Goal: Find specific page/section: Find specific page/section

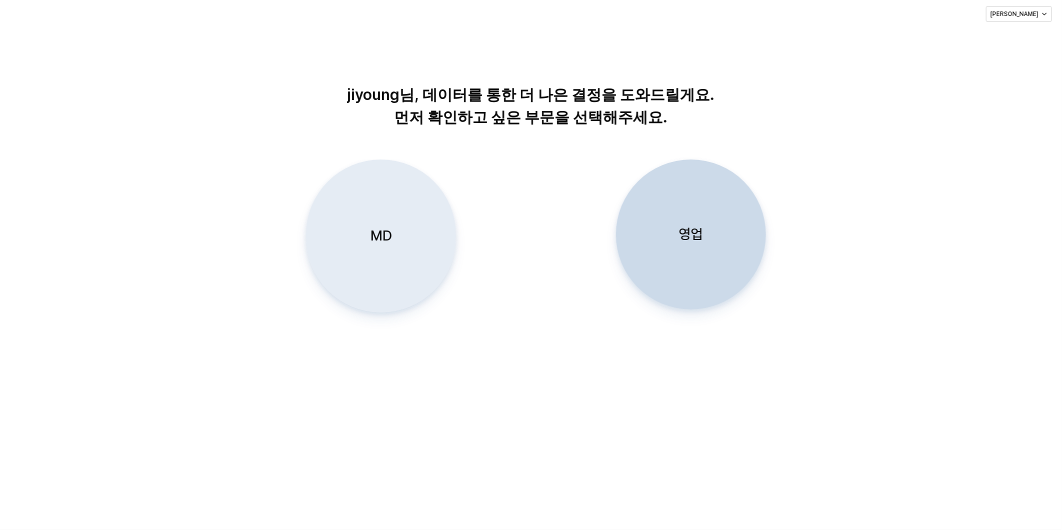
click at [374, 227] on p "MD" at bounding box center [381, 236] width 22 height 19
click at [378, 218] on div "MD" at bounding box center [381, 236] width 141 height 152
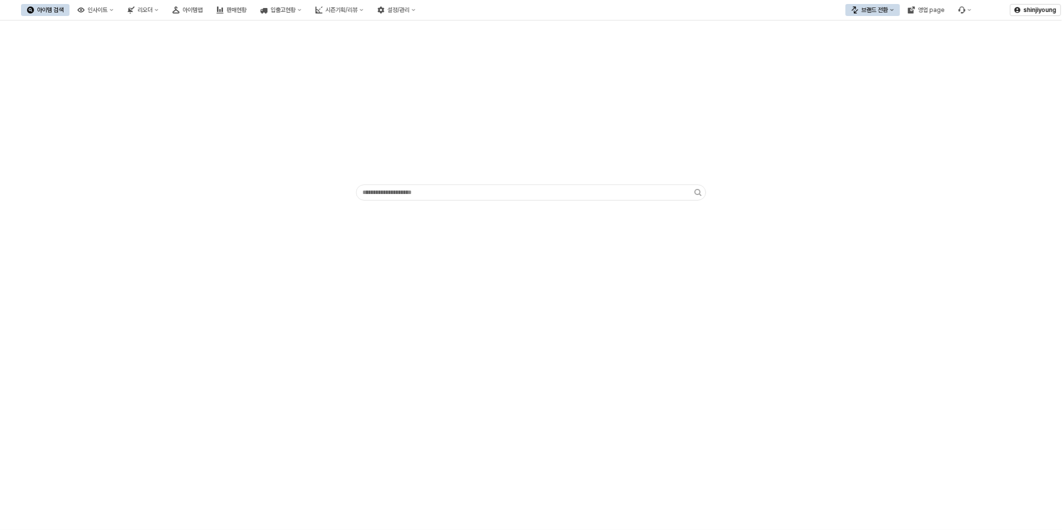
click at [888, 14] on button "브랜드 전환" at bounding box center [873, 10] width 55 height 12
click at [870, 66] on div "디즈니" at bounding box center [882, 62] width 61 height 8
click at [203, 11] on div "아이템맵" at bounding box center [193, 10] width 20 height 7
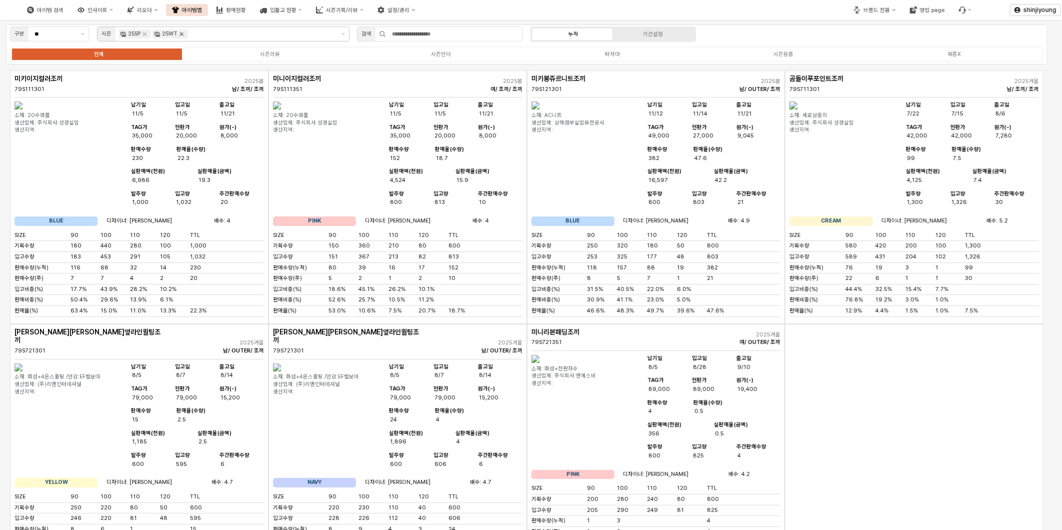
click at [184, 36] on icon "Remove 25WT" at bounding box center [182, 34] width 8 height 8
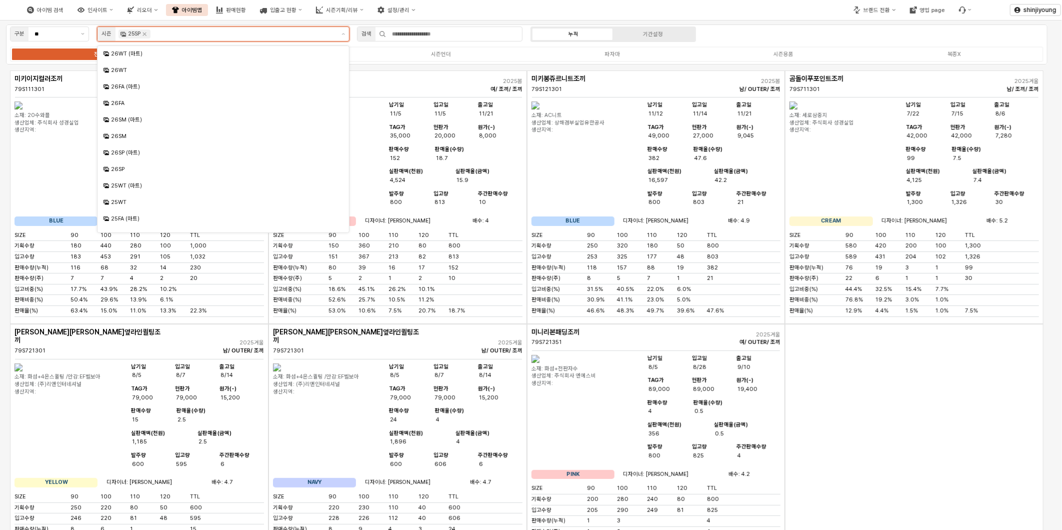
scroll to position [77, 0]
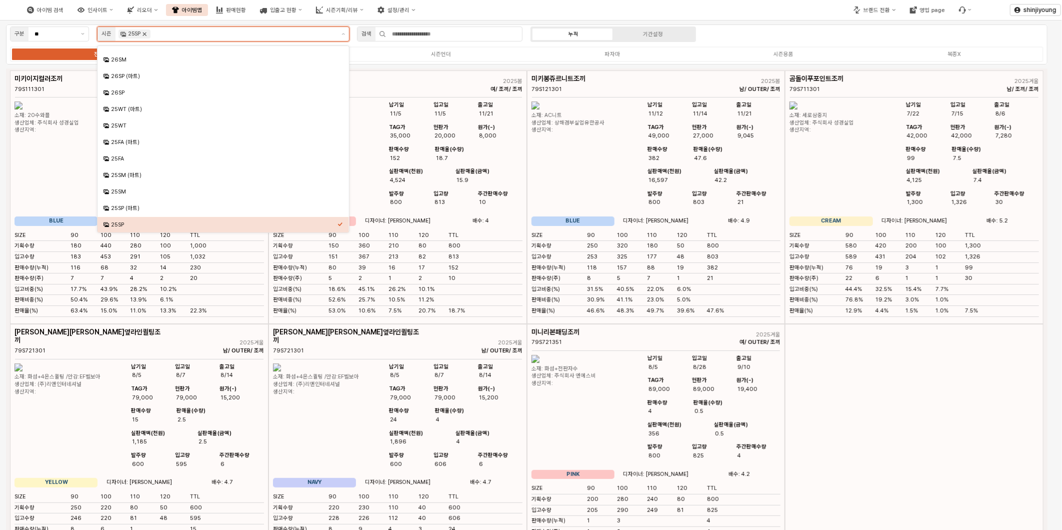
click at [146, 37] on icon "Remove 25SP" at bounding box center [145, 34] width 8 height 8
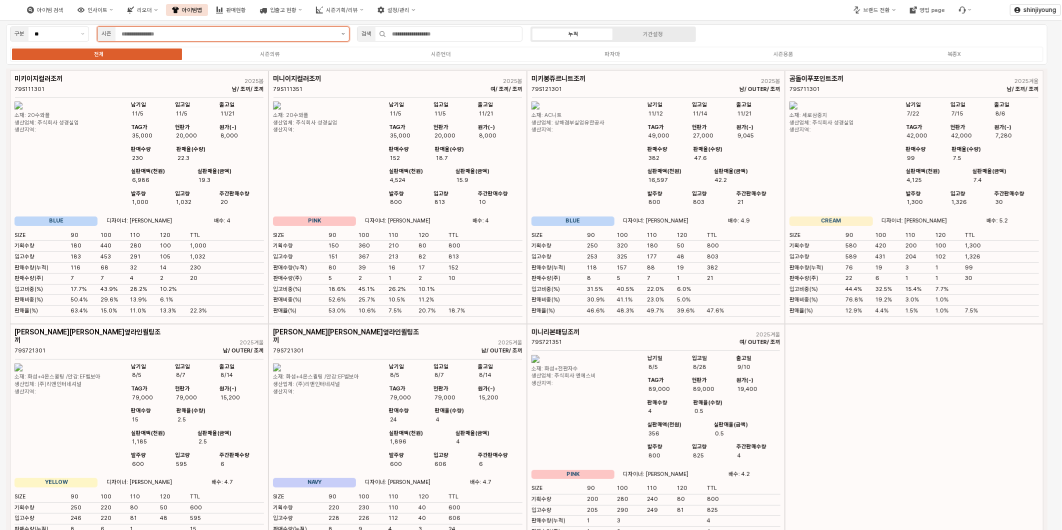
click at [341, 33] on button "제안 사항 표시" at bounding box center [344, 34] width 12 height 14
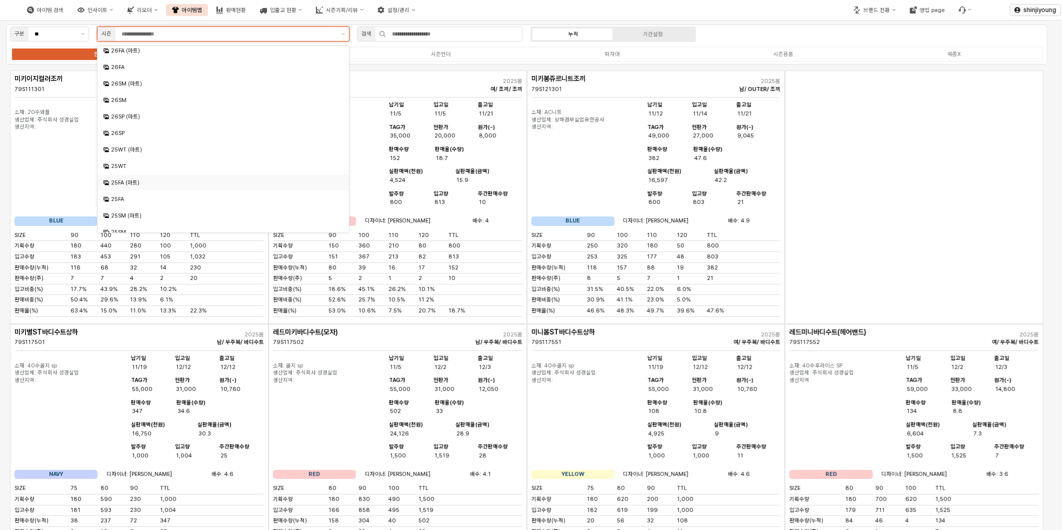
scroll to position [56, 0]
click at [144, 166] on div "25FA (마트)" at bounding box center [224, 164] width 227 height 8
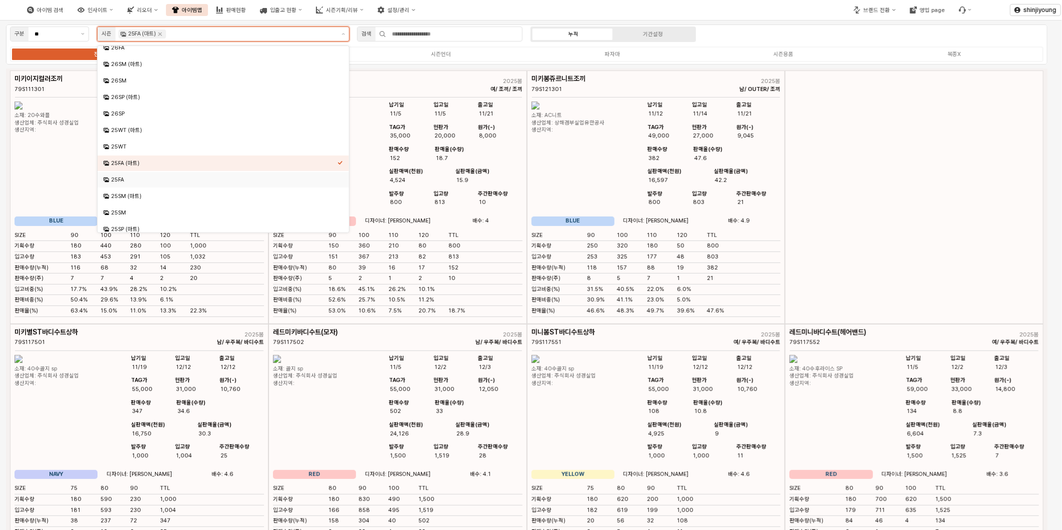
click at [138, 180] on div "25FA" at bounding box center [224, 180] width 227 height 8
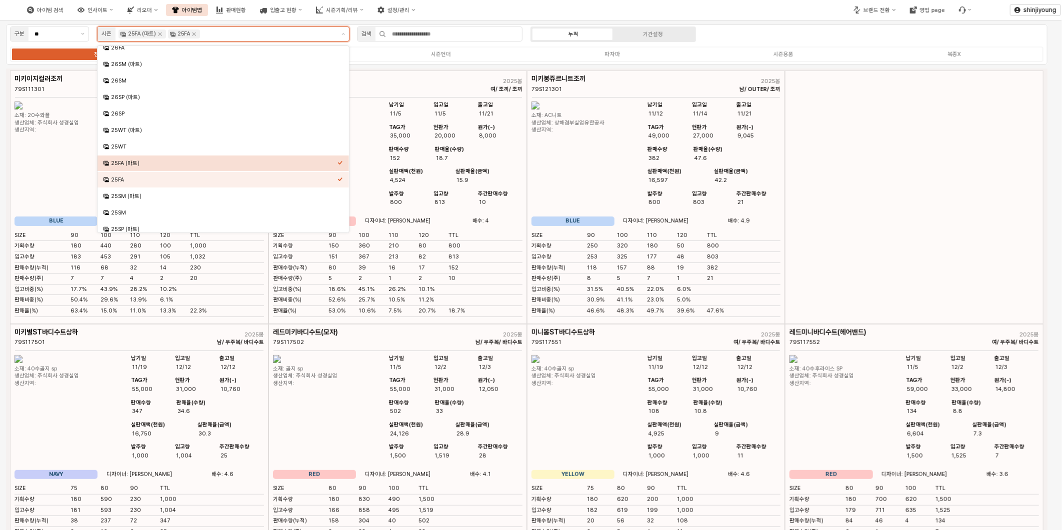
click at [338, 161] on icon "Select an option" at bounding box center [341, 163] width 6 height 6
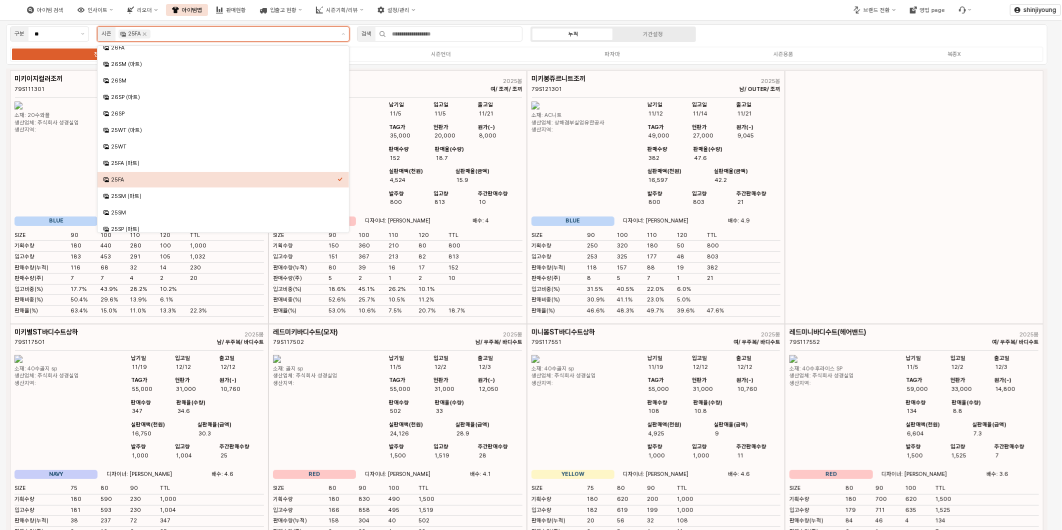
click at [332, 177] on div "25FA" at bounding box center [224, 180] width 227 height 8
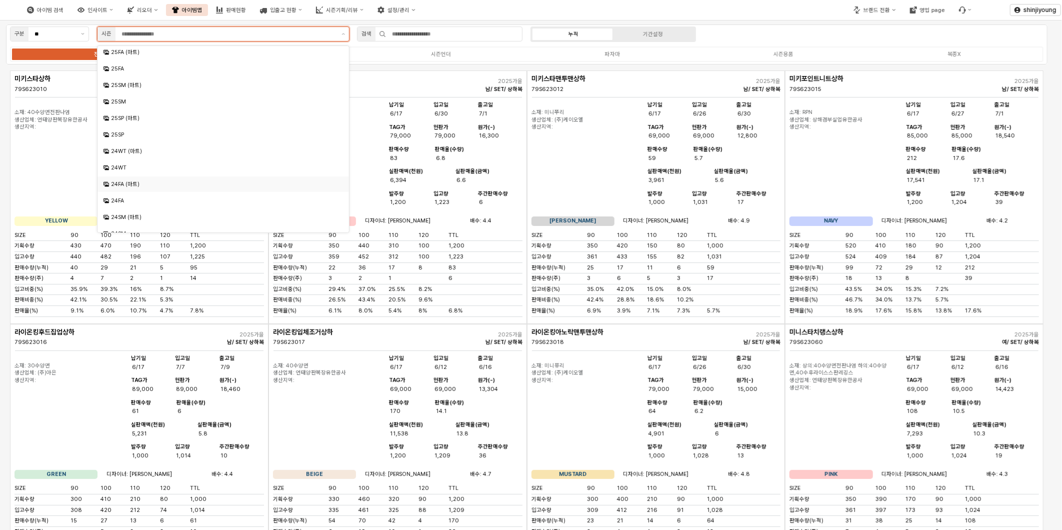
click at [137, 186] on div "24FA (마트)" at bounding box center [224, 185] width 227 height 8
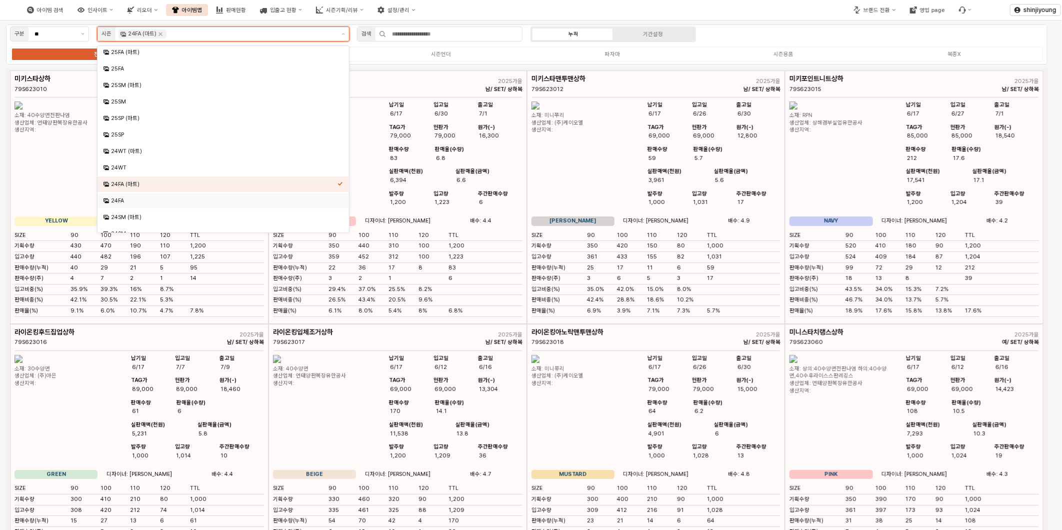
click at [124, 199] on div "24FA" at bounding box center [224, 201] width 227 height 8
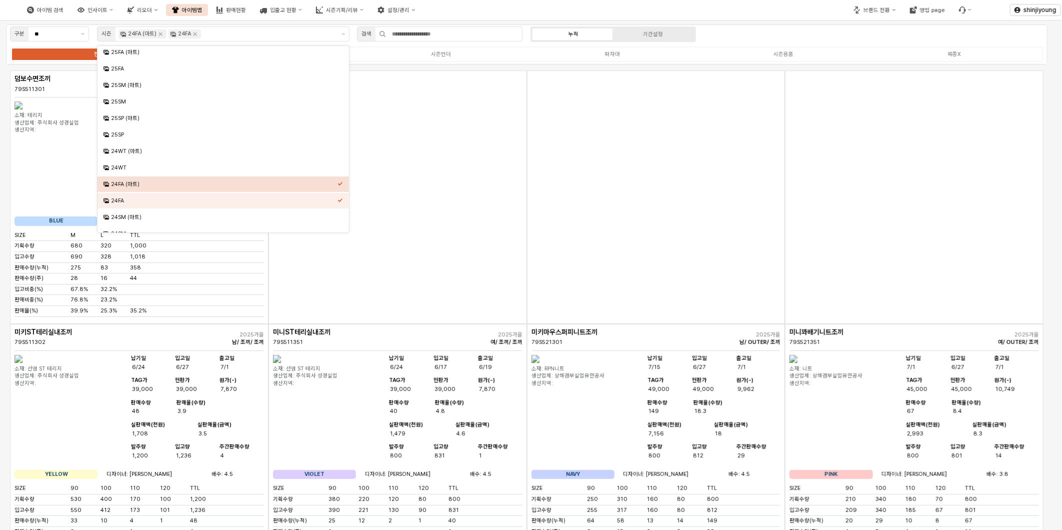
click at [748, 39] on div "구분 ** 시즌 24FA (마트) 24FA 검색 누적 기간설정 전체 시즌의류 시즌언더 파자마 시즌용품 복종X" at bounding box center [527, 45] width 1042 height 40
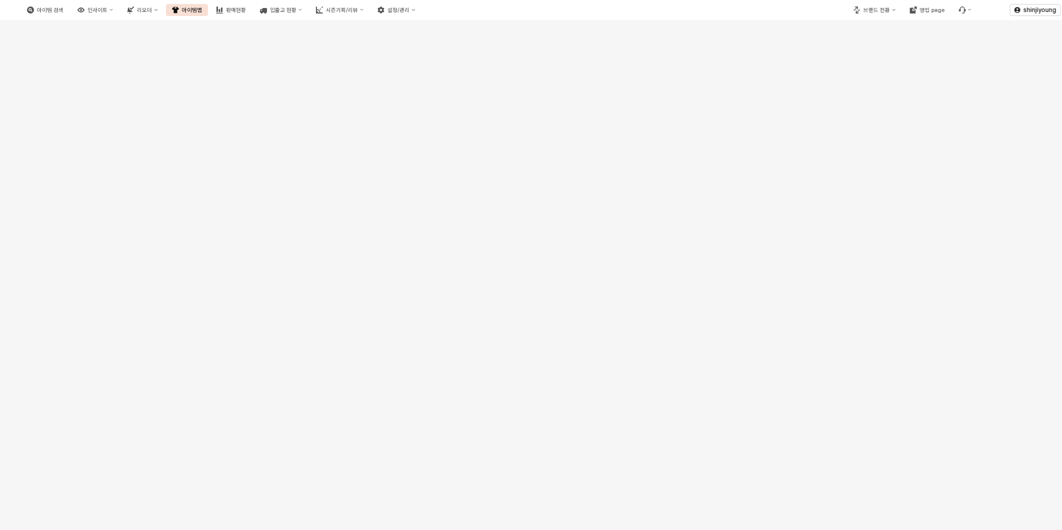
scroll to position [0, 0]
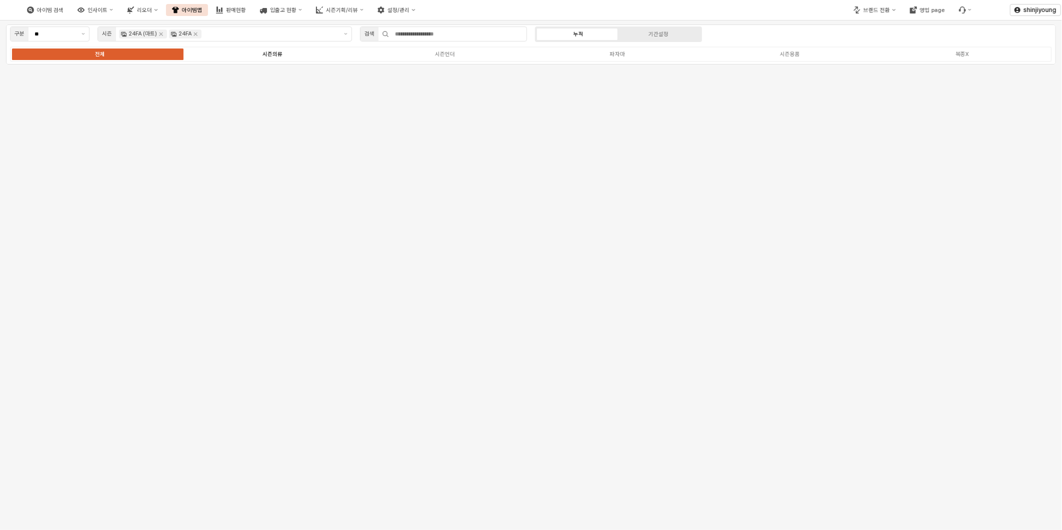
click at [273, 56] on div "시즌의류" at bounding box center [273, 54] width 20 height 7
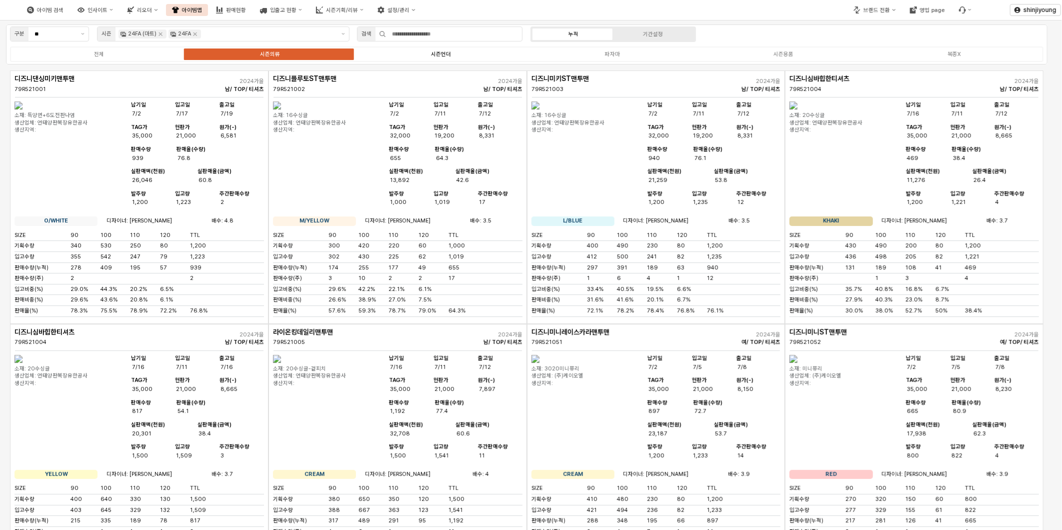
click at [439, 51] on div "시즌언더" at bounding box center [441, 54] width 20 height 7
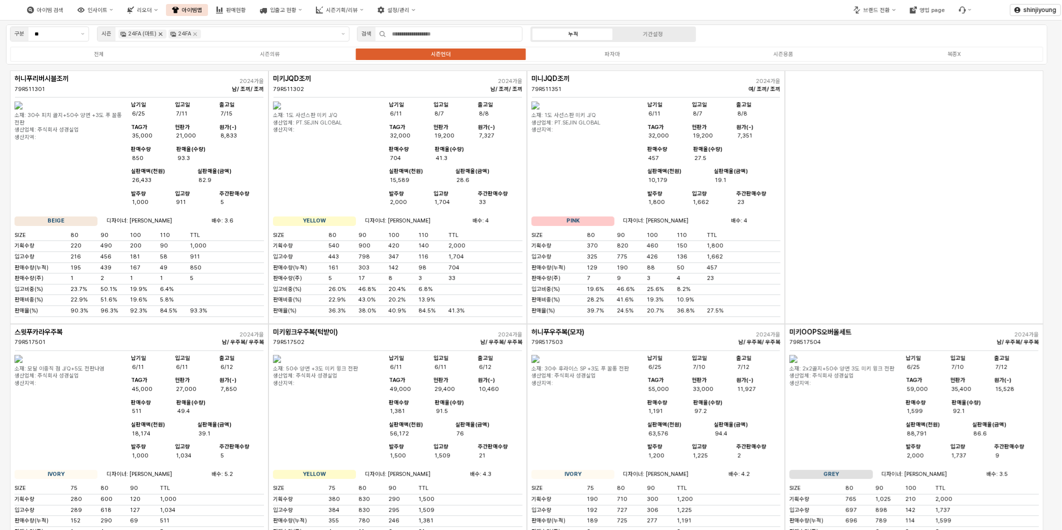
click at [158, 36] on icon "Remove 24FA (마트)" at bounding box center [161, 34] width 8 height 8
click at [148, 38] on icon "Remove 24FA" at bounding box center [145, 34] width 8 height 8
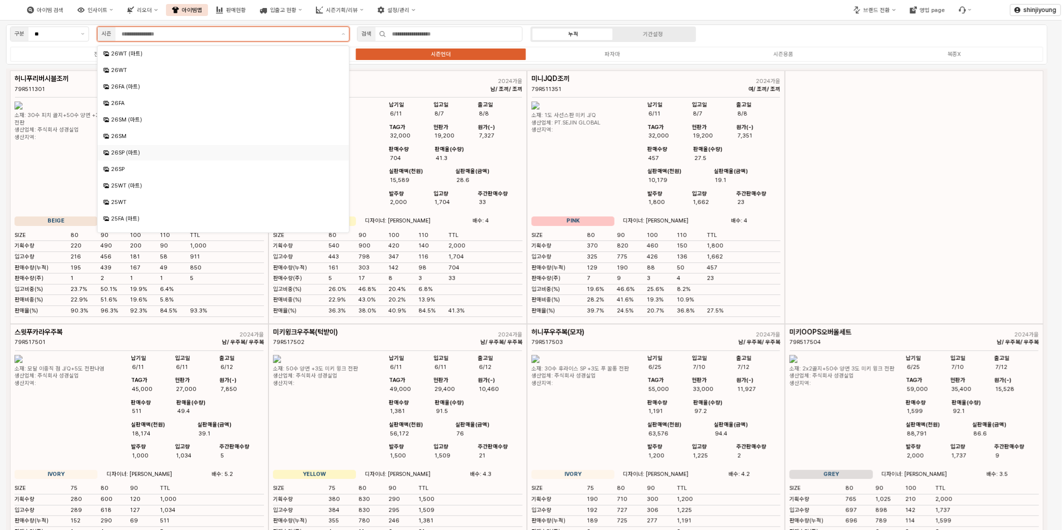
scroll to position [278, 0]
click at [138, 206] on div "23FA (마트)" at bounding box center [224, 206] width 227 height 8
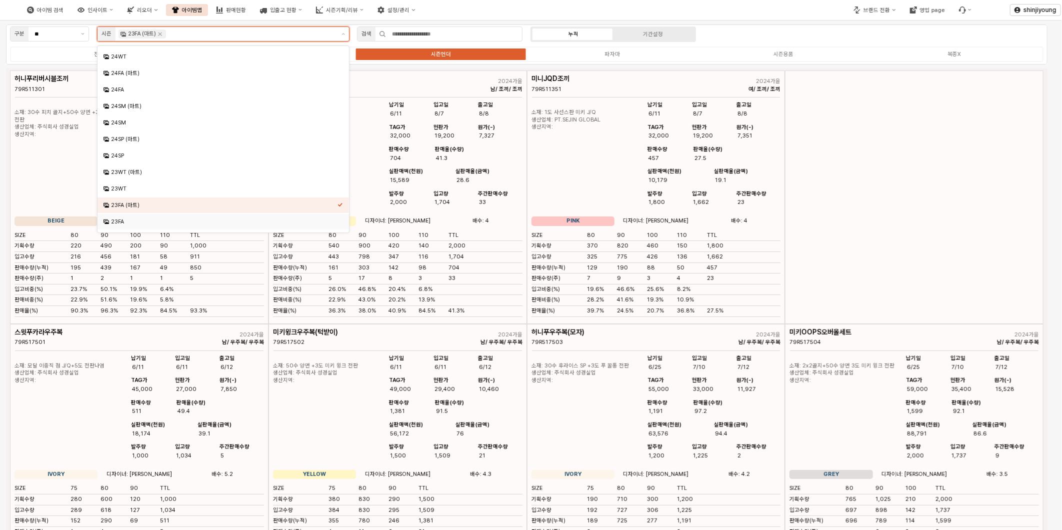
click at [131, 220] on div "23FA" at bounding box center [224, 222] width 227 height 8
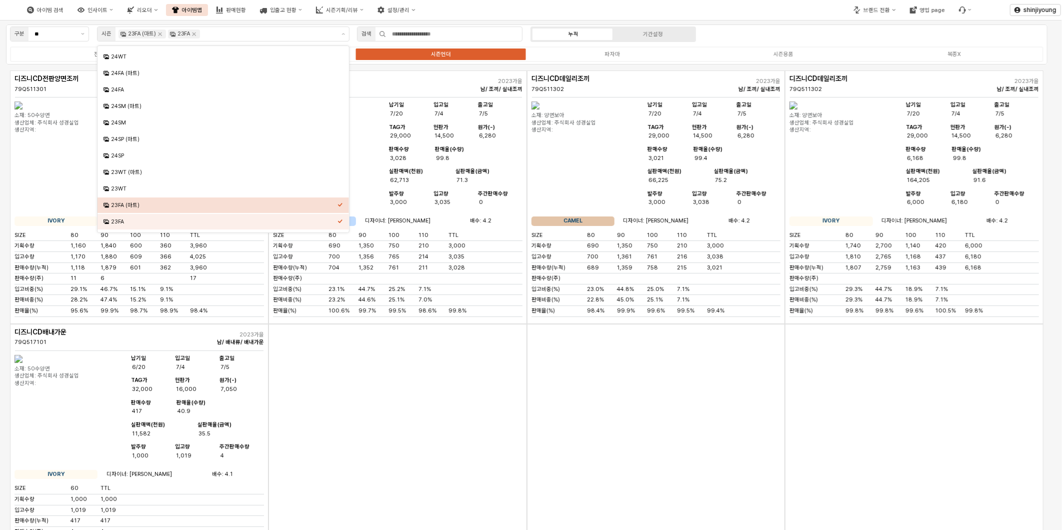
click at [615, 431] on div "App Frame" at bounding box center [656, 451] width 259 height 254
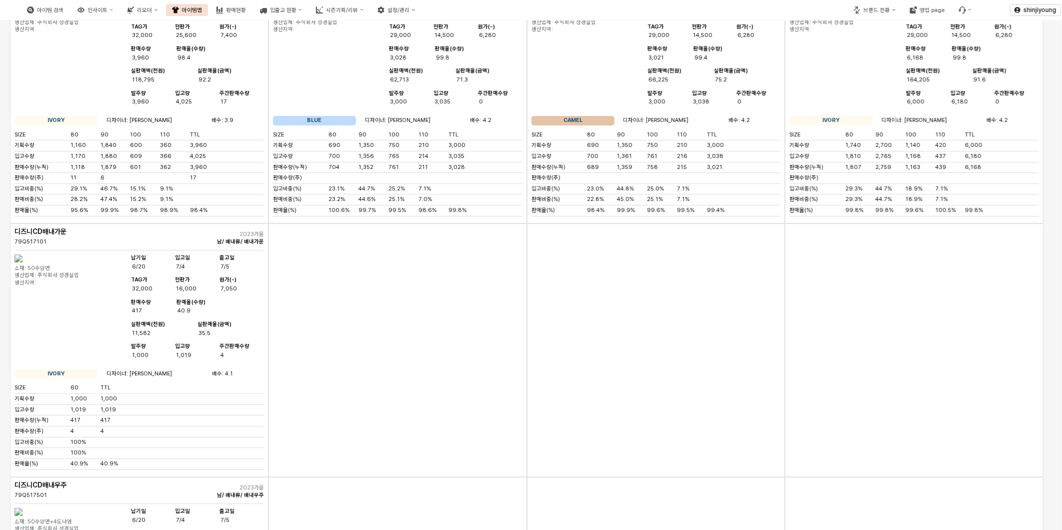
scroll to position [0, 0]
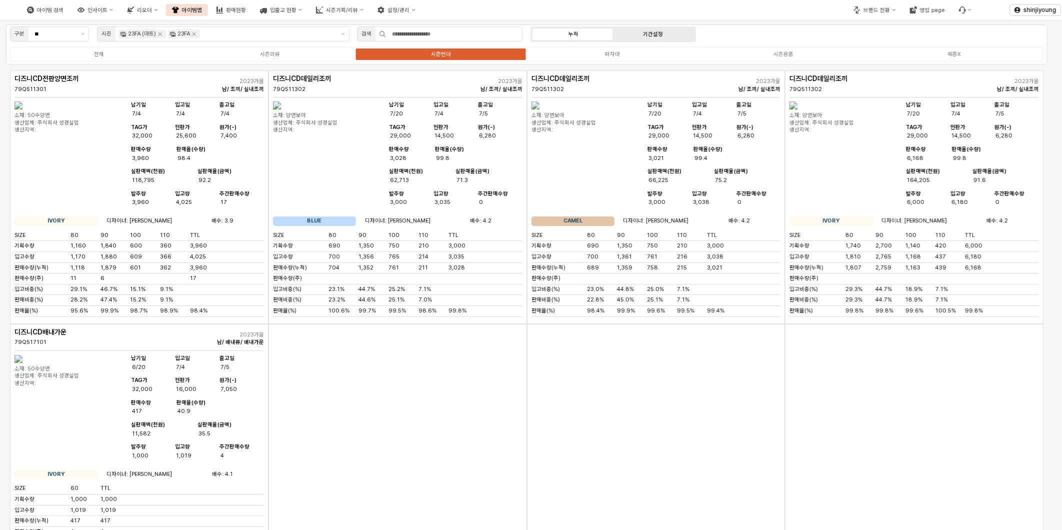
click at [641, 33] on label "기간설정" at bounding box center [654, 34] width 80 height 9
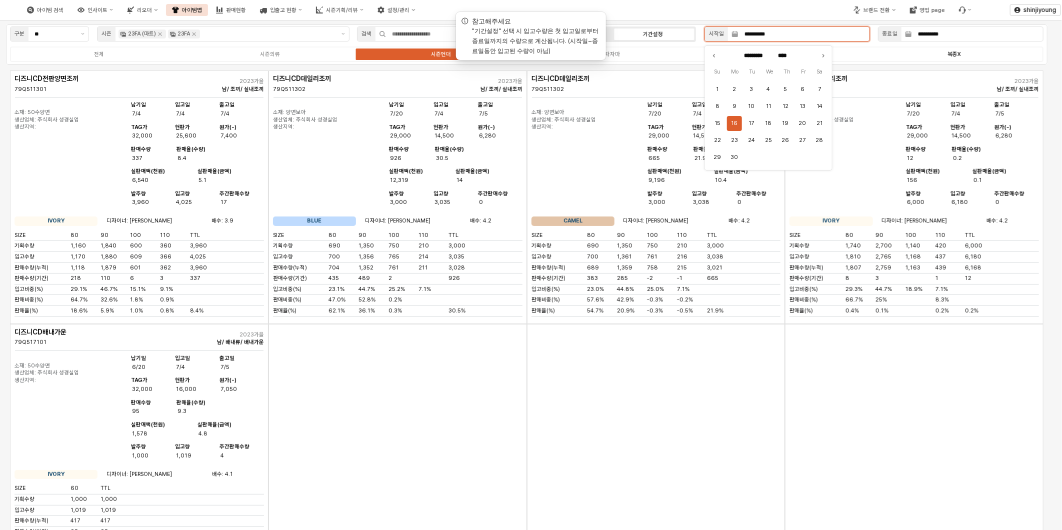
drag, startPoint x: 745, startPoint y: 33, endPoint x: 936, endPoint y: 54, distance: 192.2
click at [936, 54] on div "**********" at bounding box center [527, 45] width 1042 height 40
type input "*"
type input "****"
type input "********"
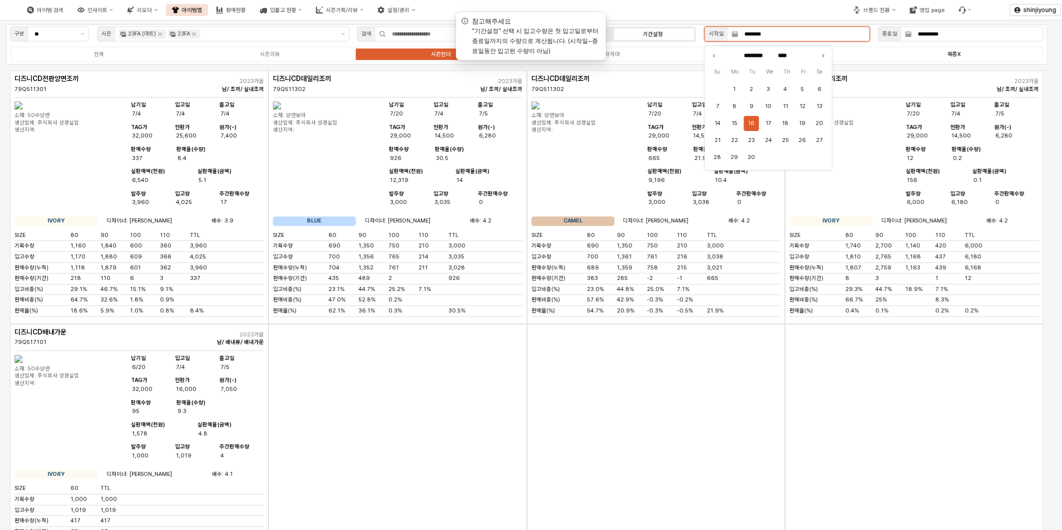
type input "****"
click at [783, 87] on button "1" at bounding box center [785, 89] width 15 height 15
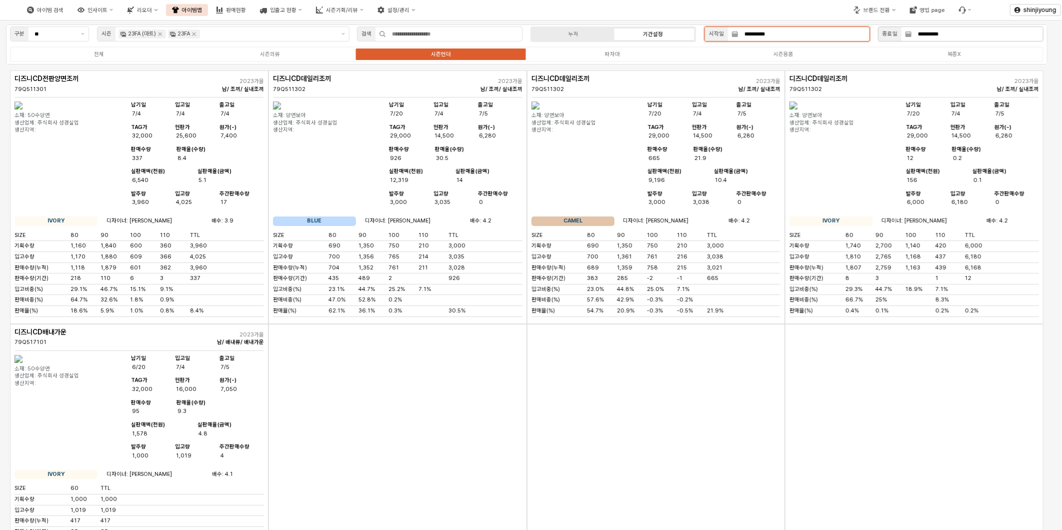
type input "**********"
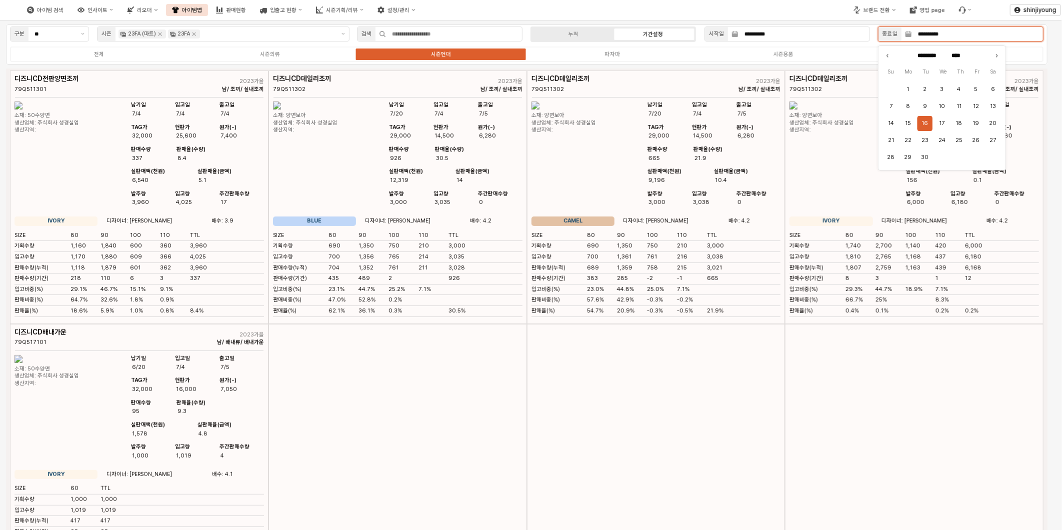
drag, startPoint x: 912, startPoint y: 31, endPoint x: 1077, endPoint y: 51, distance: 165.8
click at [1062, 51] on html "**********" at bounding box center [531, 265] width 1062 height 530
type input "********"
type input "****"
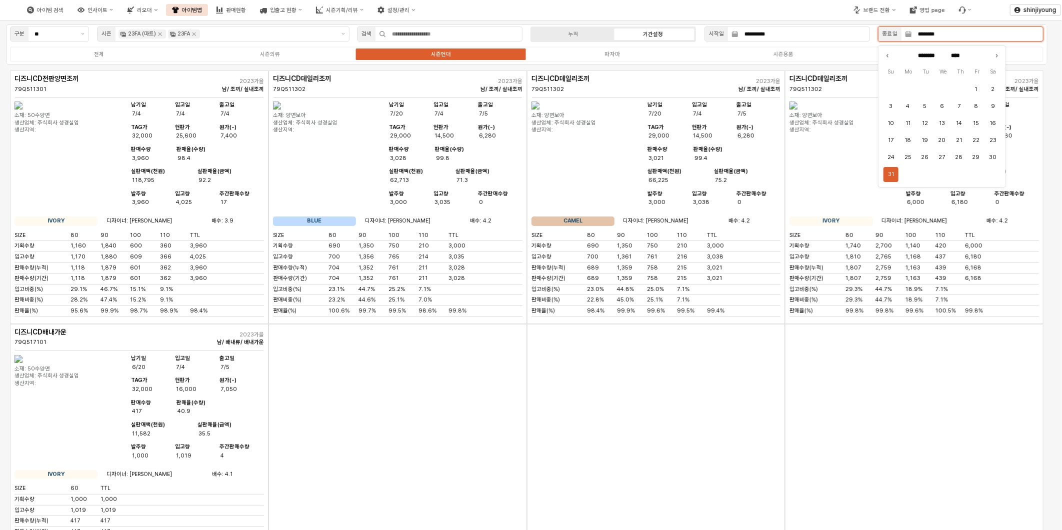
click at [894, 179] on button "31" at bounding box center [891, 174] width 15 height 15
type input "**********"
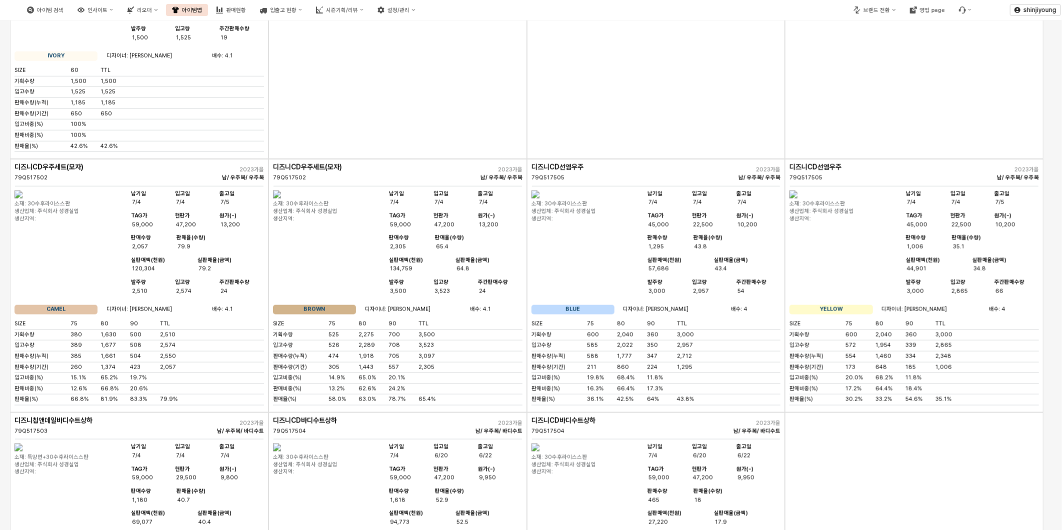
scroll to position [671, 0]
click at [632, 160] on div "App Frame" at bounding box center [656, 33] width 259 height 254
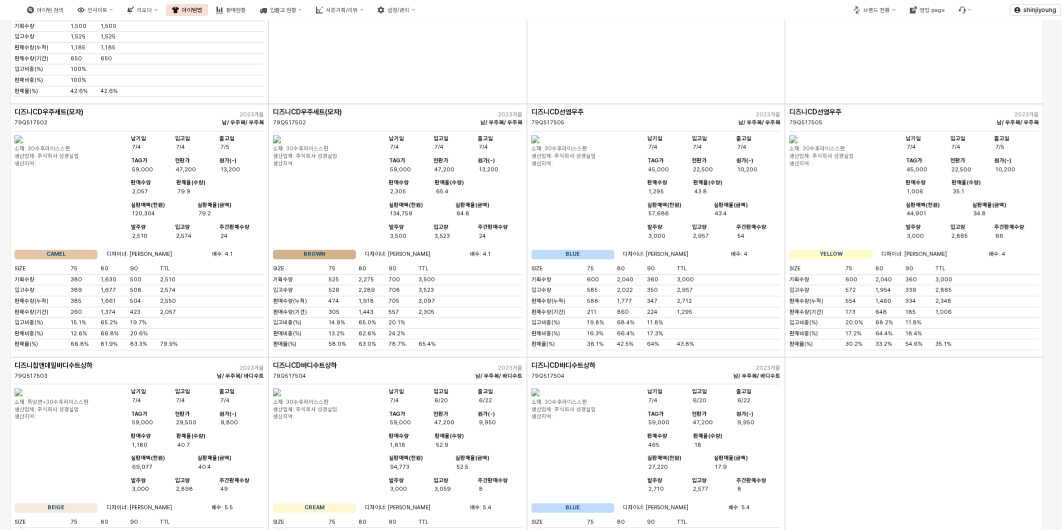
scroll to position [449, 0]
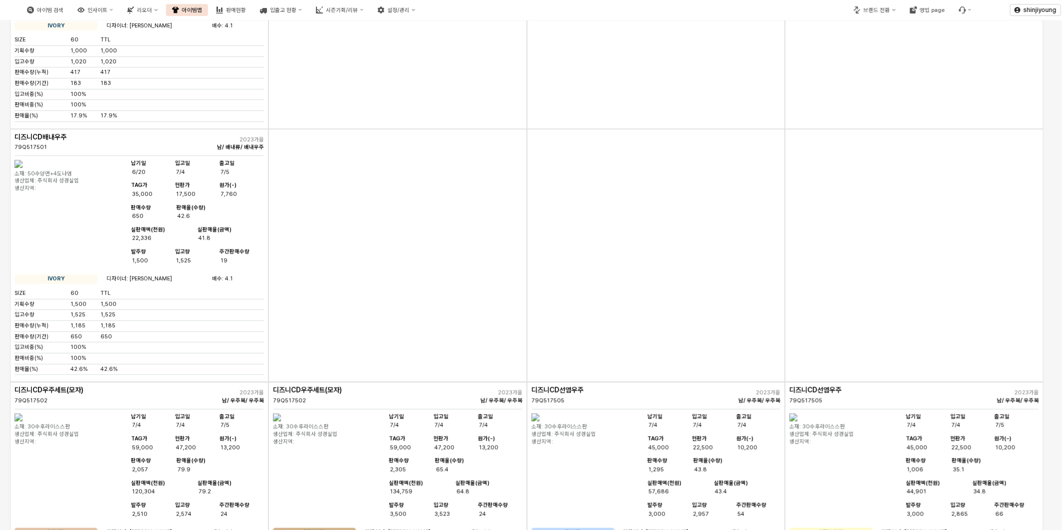
click at [546, 383] on div "App Frame" at bounding box center [656, 256] width 259 height 254
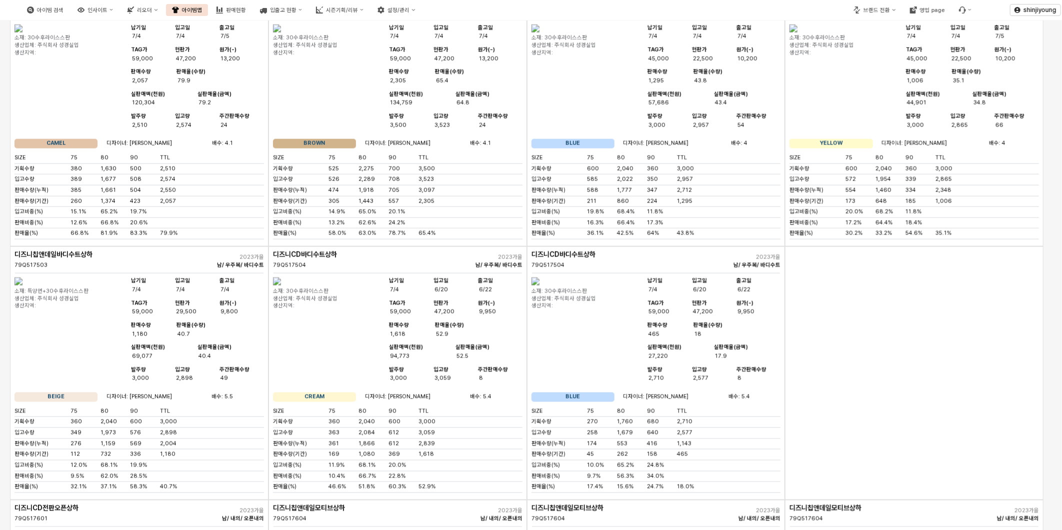
scroll to position [616, 0]
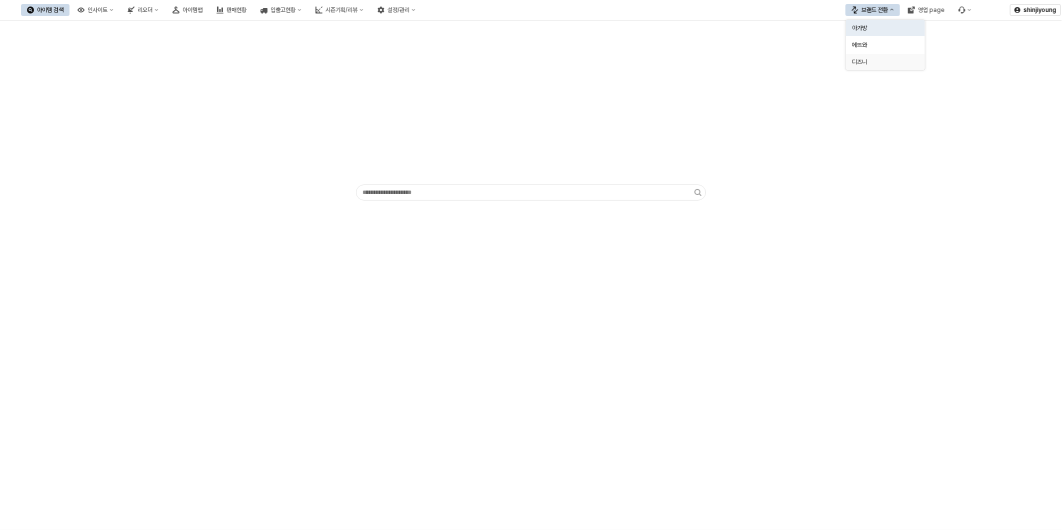
click at [873, 58] on div "디즈니" at bounding box center [882, 62] width 61 height 8
click at [297, 12] on div "입출고 현황" at bounding box center [284, 10] width 27 height 7
click at [321, 47] on div "입출고현황(시즌)" at bounding box center [326, 45] width 53 height 8
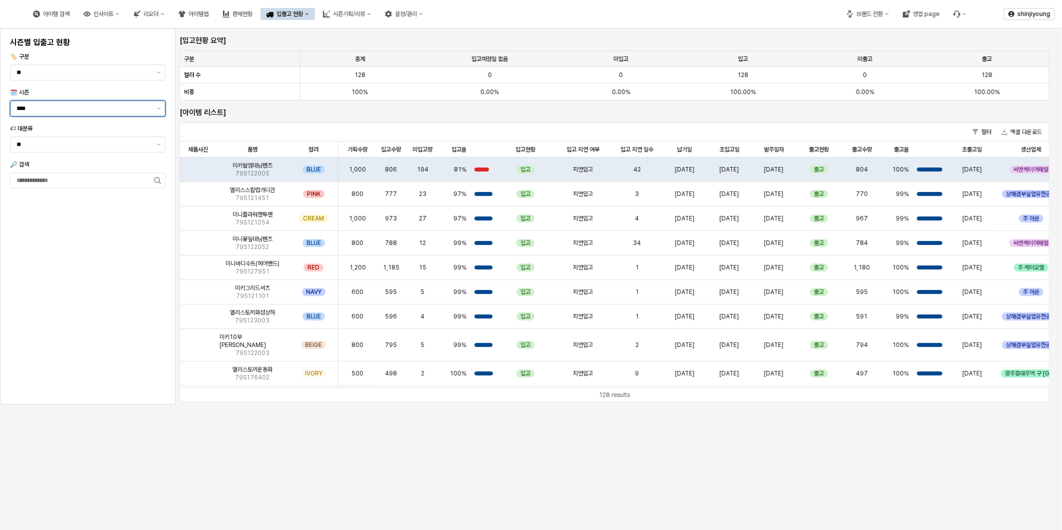
click at [159, 116] on div "****" at bounding box center [88, 109] width 156 height 16
click at [50, 284] on div "24FA" at bounding box center [85, 282] width 137 height 8
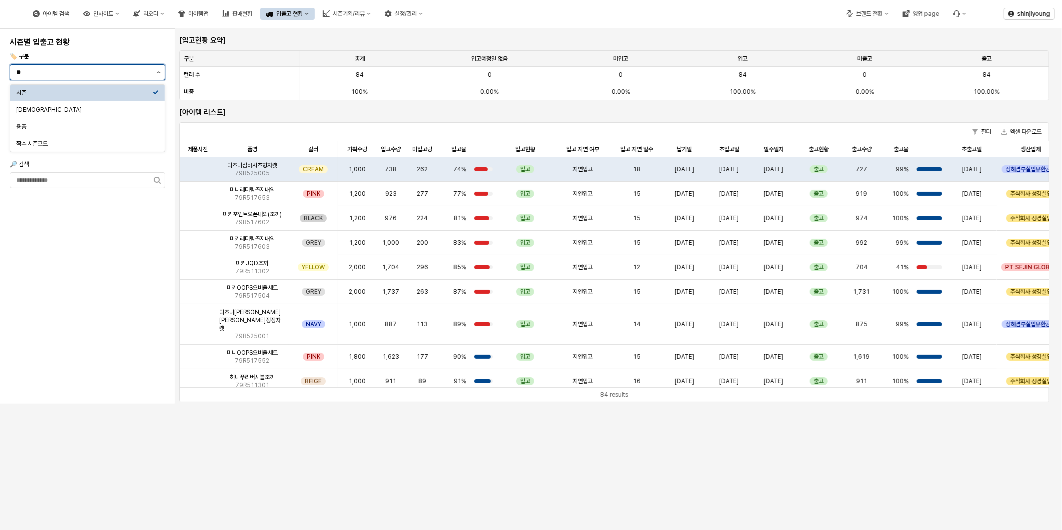
click at [160, 77] on button "제안 사항 표시" at bounding box center [159, 72] width 12 height 15
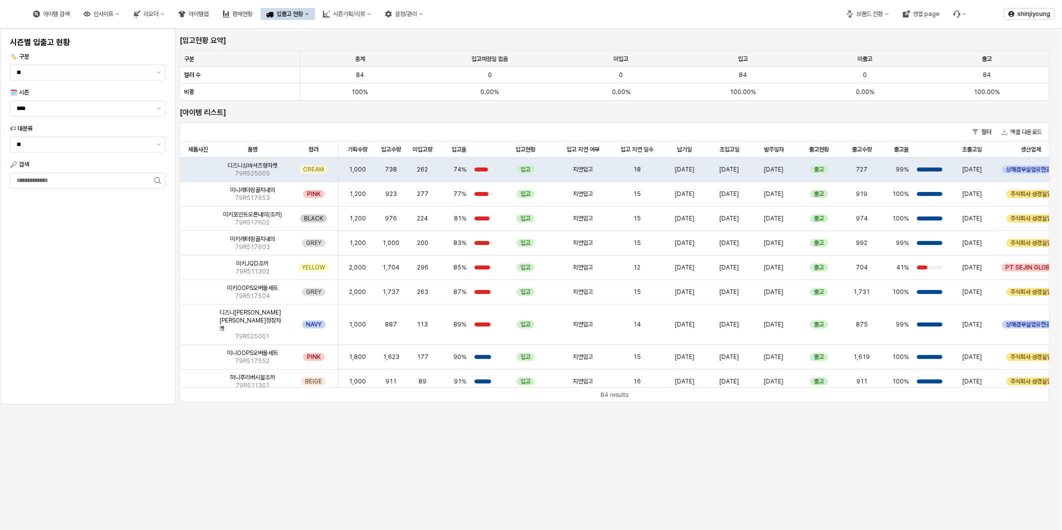
click at [66, 316] on div "시즌별 입출고 현황 🏷️ 구분 ** 🗓️ 시즌 **** 🏷 대분류 ** 🔎 검색" at bounding box center [88, 217] width 164 height 364
click at [816, 149] on div "출고현황 출고현황" at bounding box center [819, 150] width 46 height 16
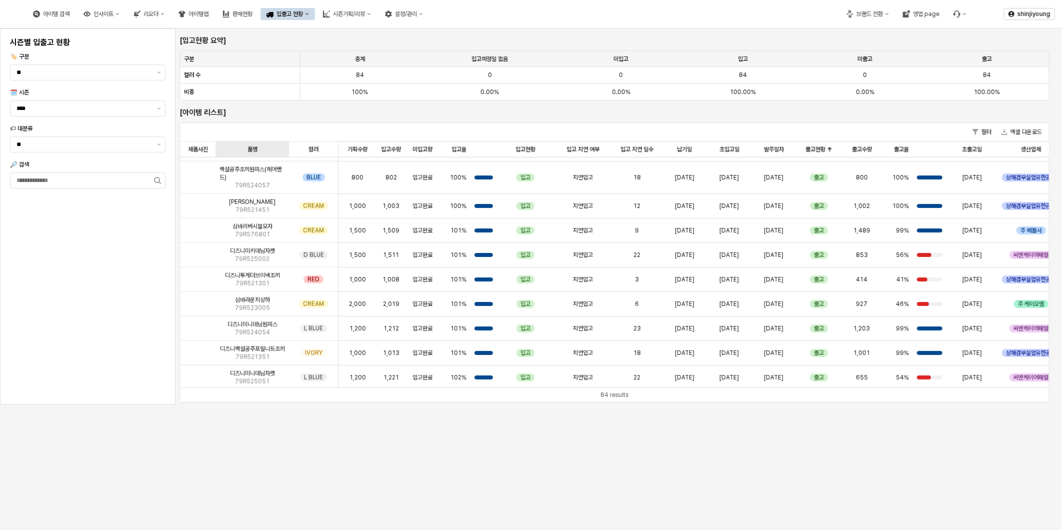
scroll to position [716, 0]
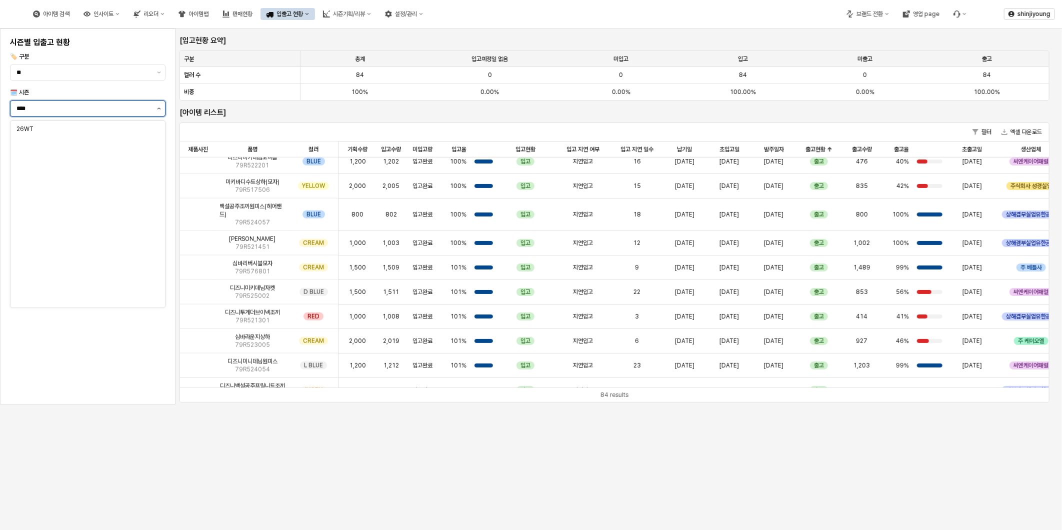
click at [158, 109] on button "제안 사항 표시" at bounding box center [159, 108] width 12 height 15
click at [63, 212] on div "25FA" at bounding box center [85, 214] width 137 height 8
type input "****"
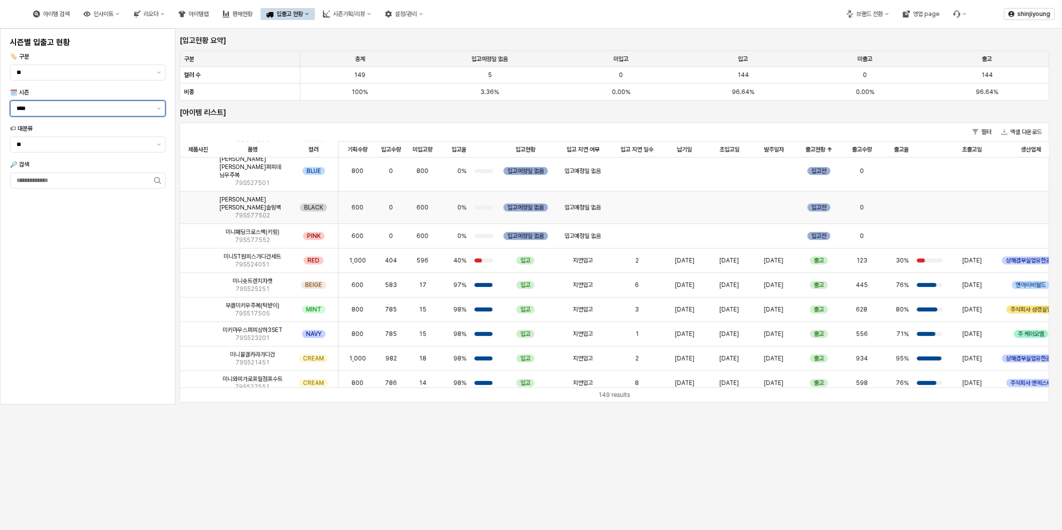
scroll to position [0, 0]
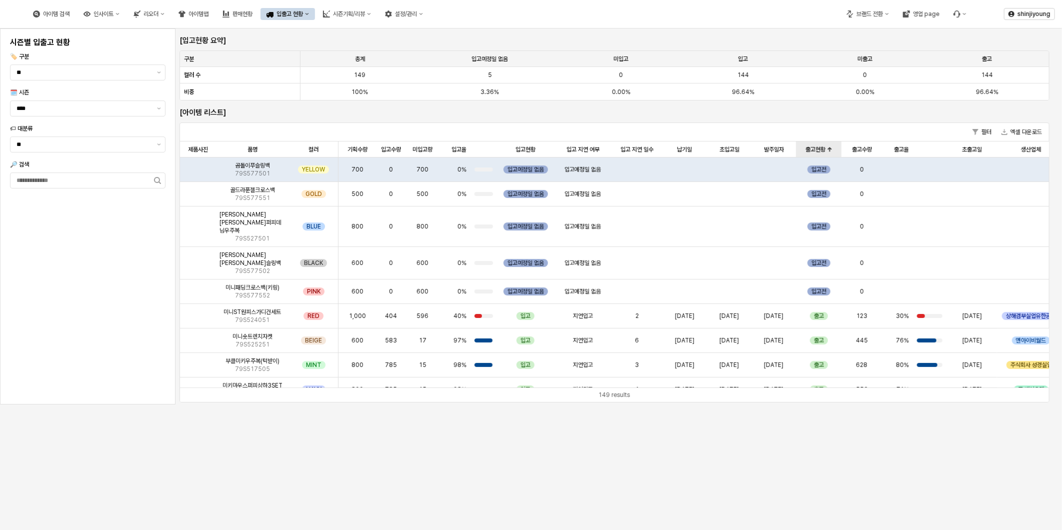
click at [827, 147] on div "출고현황 출고현황" at bounding box center [819, 150] width 46 height 16
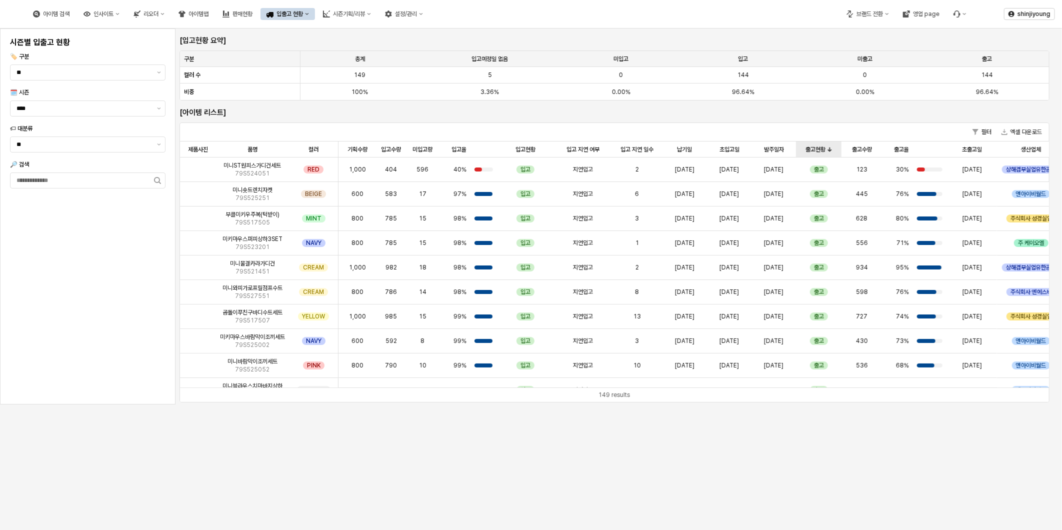
click at [827, 147] on div "출고현황 출고현황" at bounding box center [819, 150] width 46 height 16
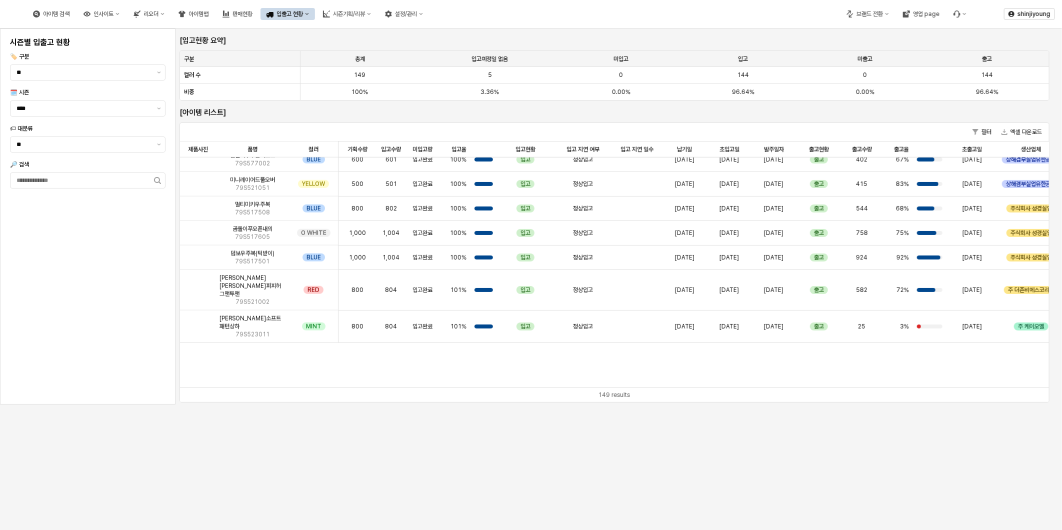
scroll to position [2889, 0]
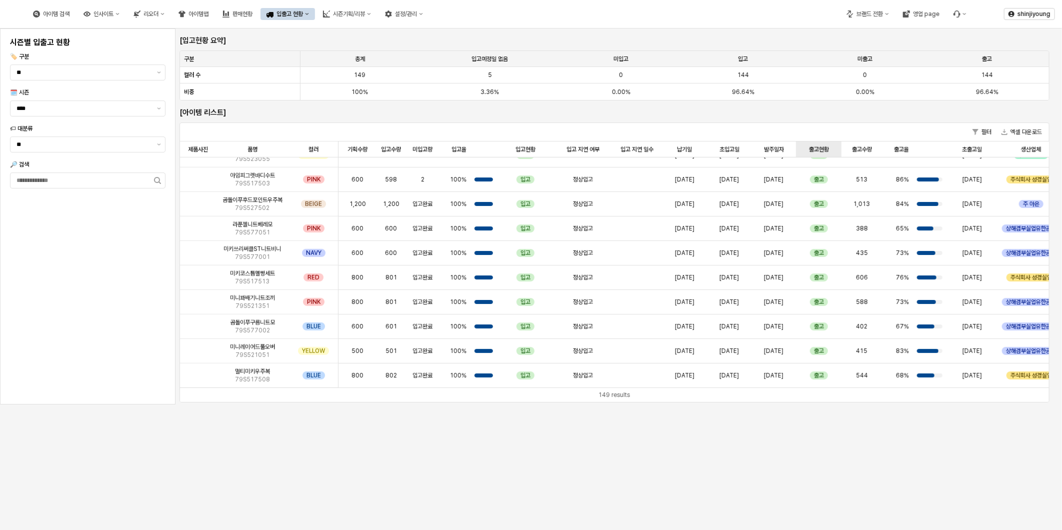
click at [815, 152] on div "출고현황 출고현황" at bounding box center [819, 150] width 46 height 16
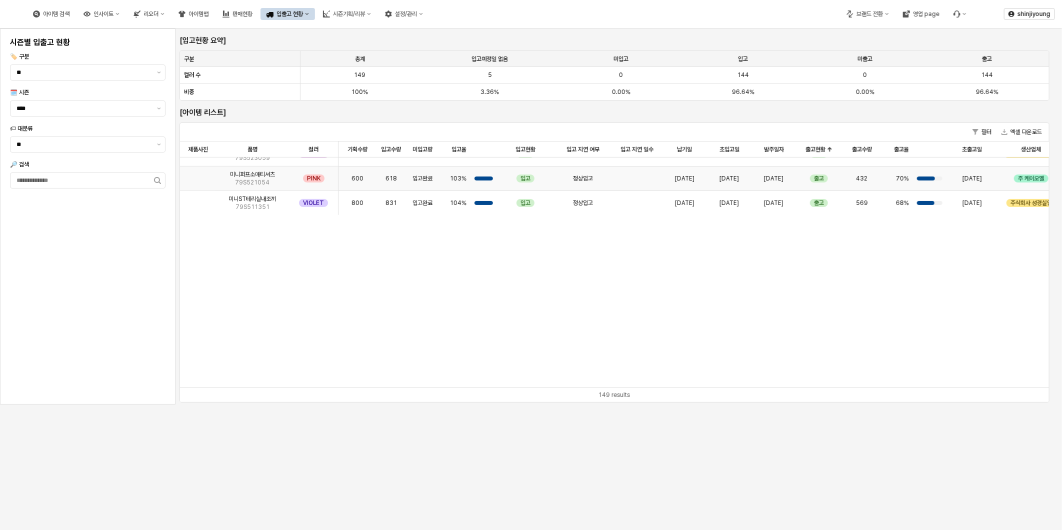
scroll to position [1, 0]
click at [73, 182] on input "🔎 검색" at bounding box center [83, 180] width 144 height 15
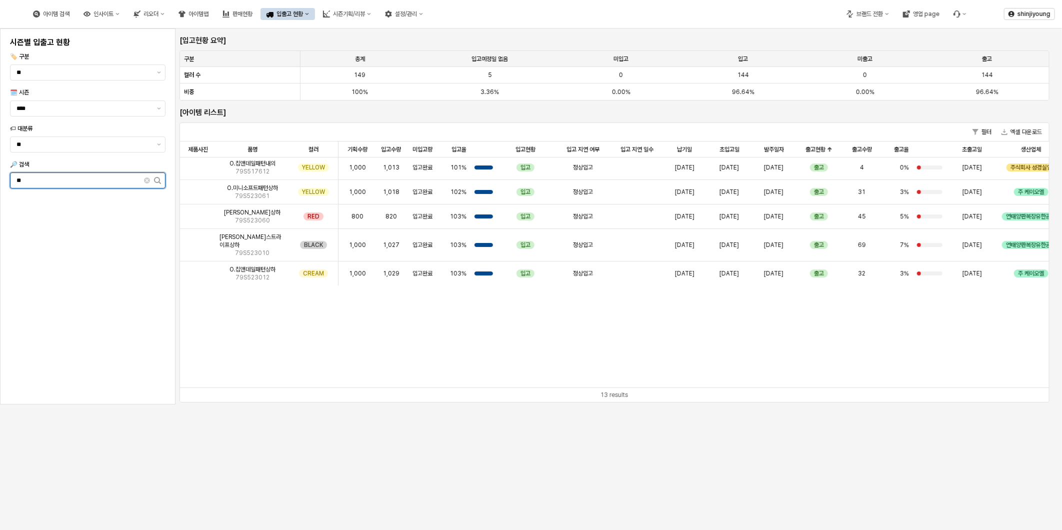
scroll to position [247, 0]
type input "*"
